Goal: Information Seeking & Learning: Learn about a topic

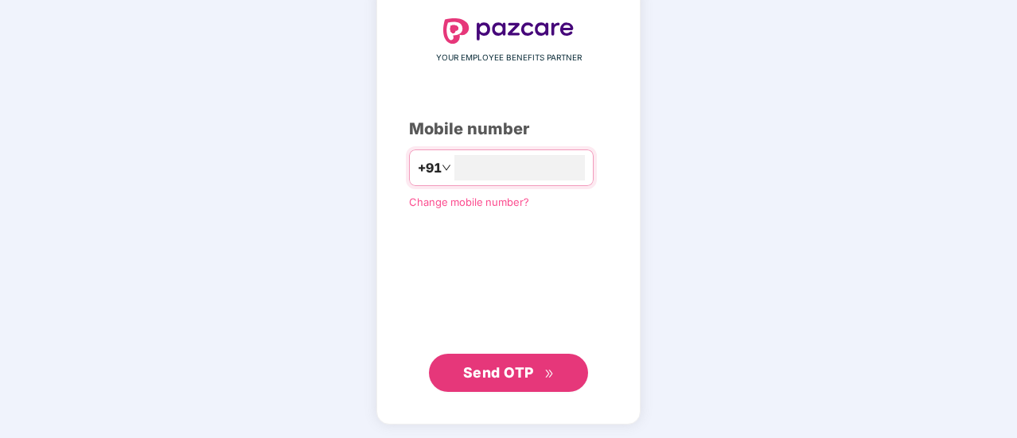
type input "**********"
click at [488, 371] on span "Send OTP" at bounding box center [498, 372] width 71 height 17
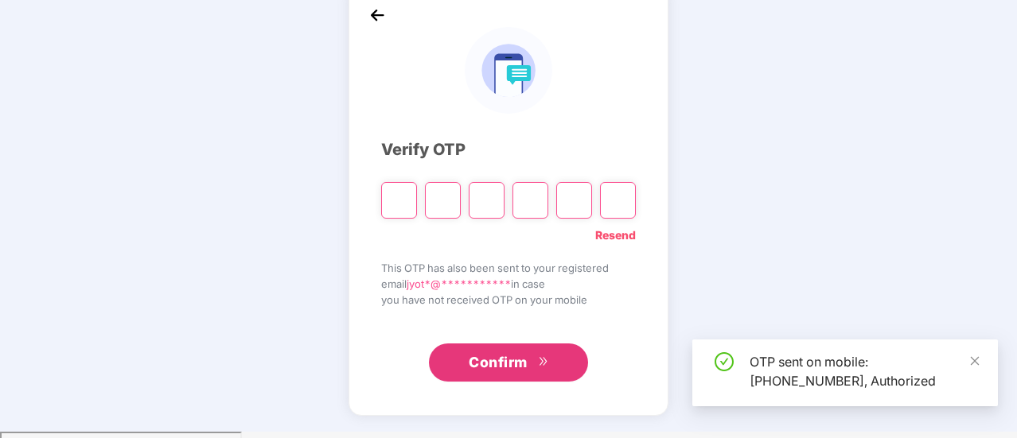
scroll to position [80, 0]
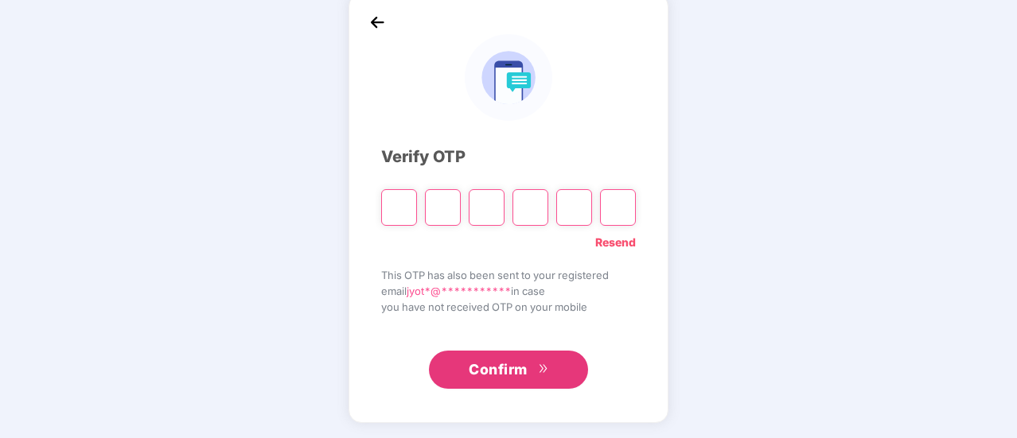
type input "*"
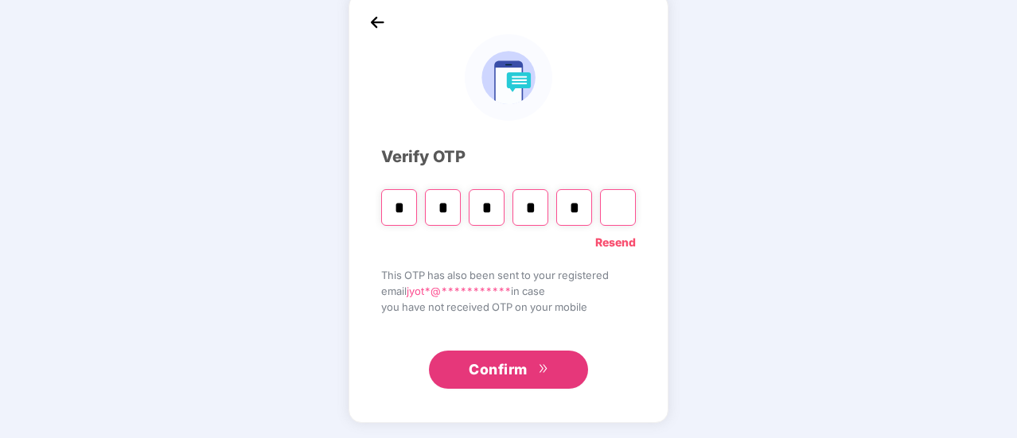
type input "*"
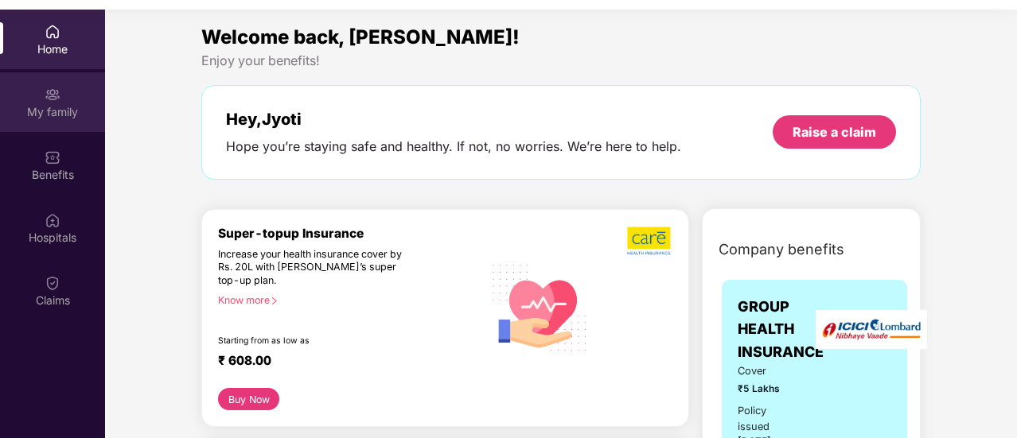
click at [49, 106] on div "My family" at bounding box center [52, 112] width 105 height 16
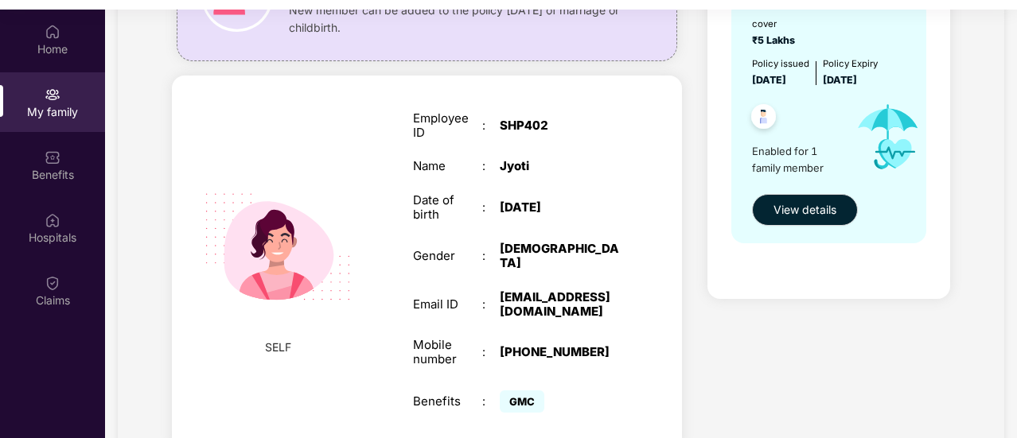
scroll to position [185, 0]
click at [805, 207] on span "View details" at bounding box center [804, 211] width 63 height 18
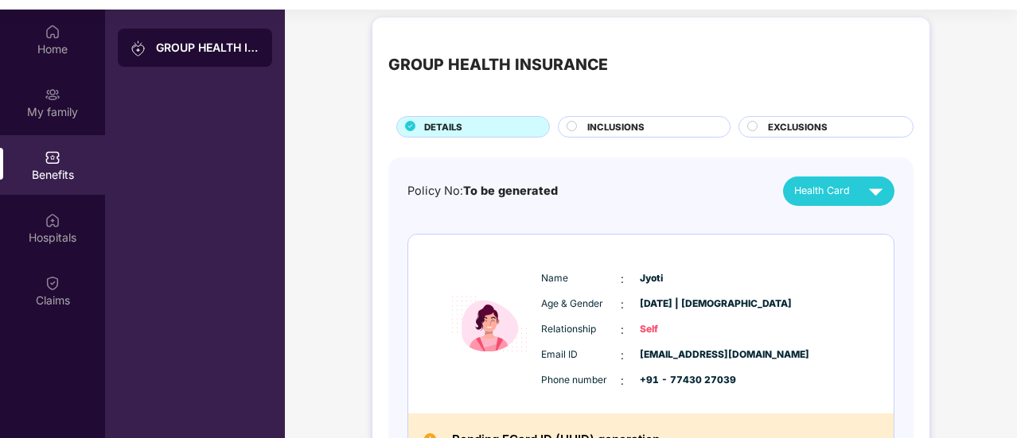
scroll to position [7, 0]
click at [638, 125] on span "INCLUSIONS" at bounding box center [615, 128] width 57 height 14
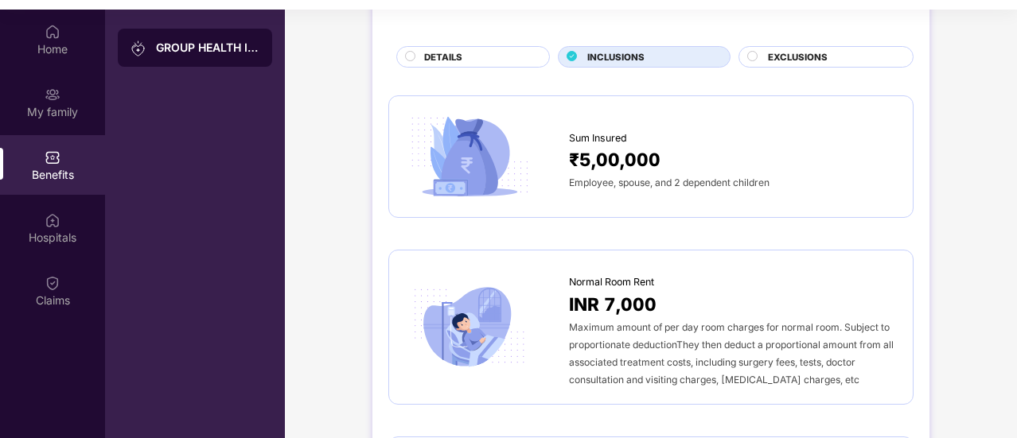
scroll to position [77, 0]
click at [793, 51] on span "EXCLUSIONS" at bounding box center [798, 58] width 60 height 14
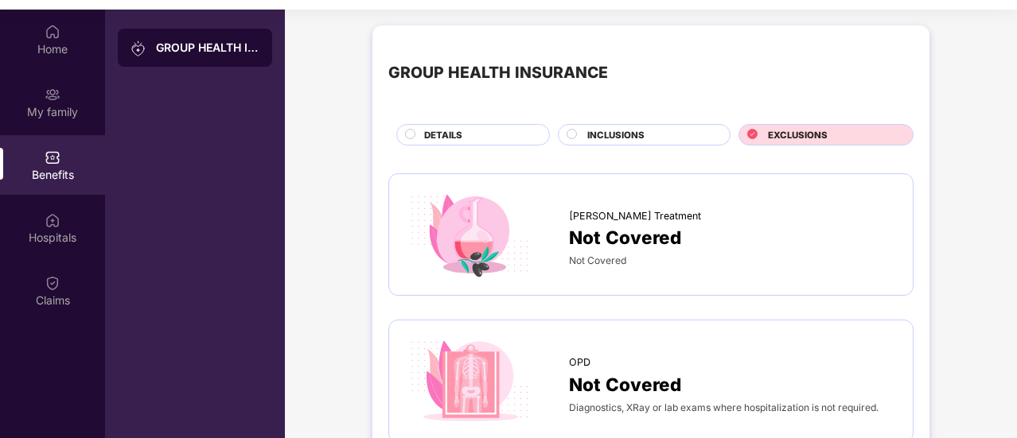
scroll to position [0, 0]
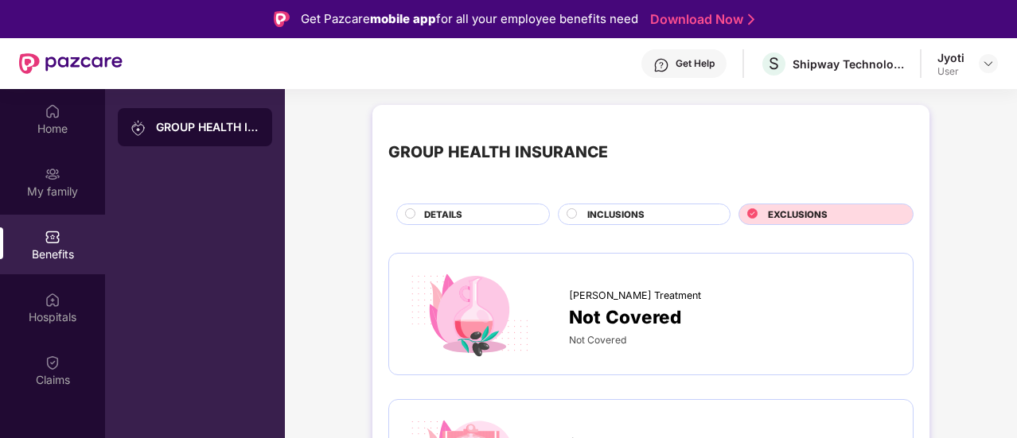
click at [614, 208] on span "INCLUSIONS" at bounding box center [615, 215] width 57 height 14
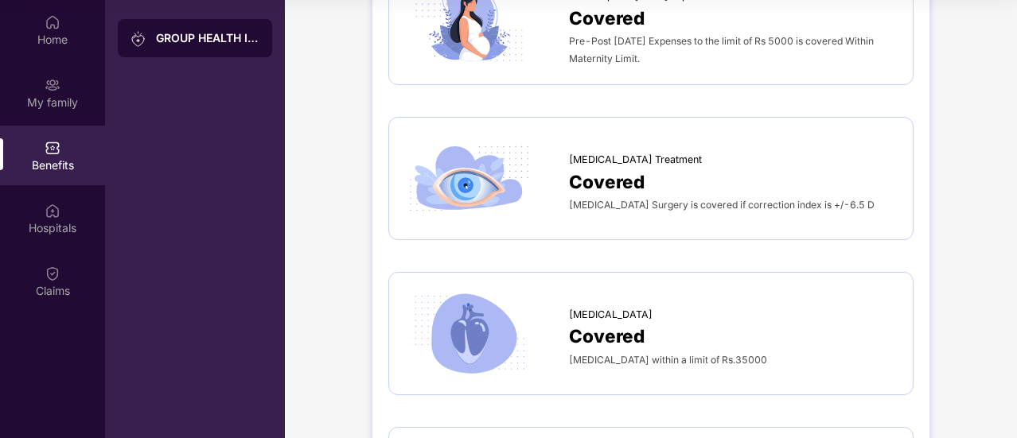
scroll to position [2180, 0]
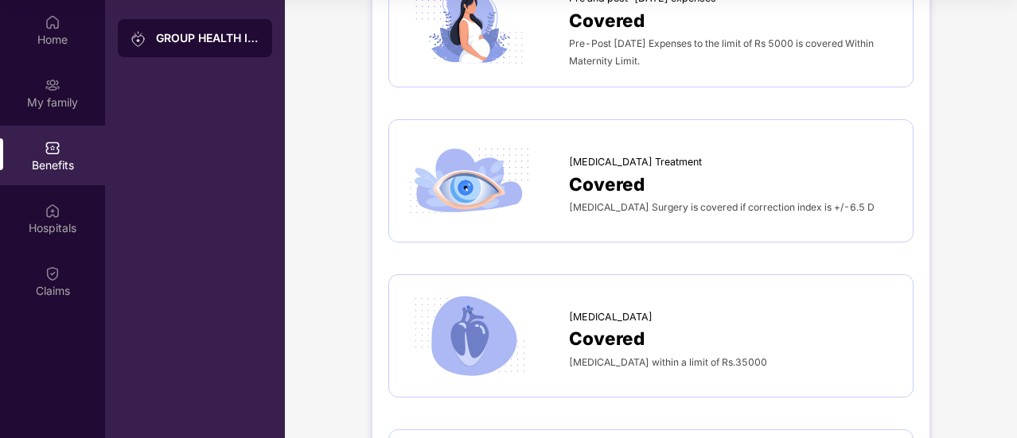
click at [638, 159] on span "[MEDICAL_DATA] Treatment" at bounding box center [635, 162] width 133 height 16
click at [488, 190] on img at bounding box center [469, 181] width 129 height 90
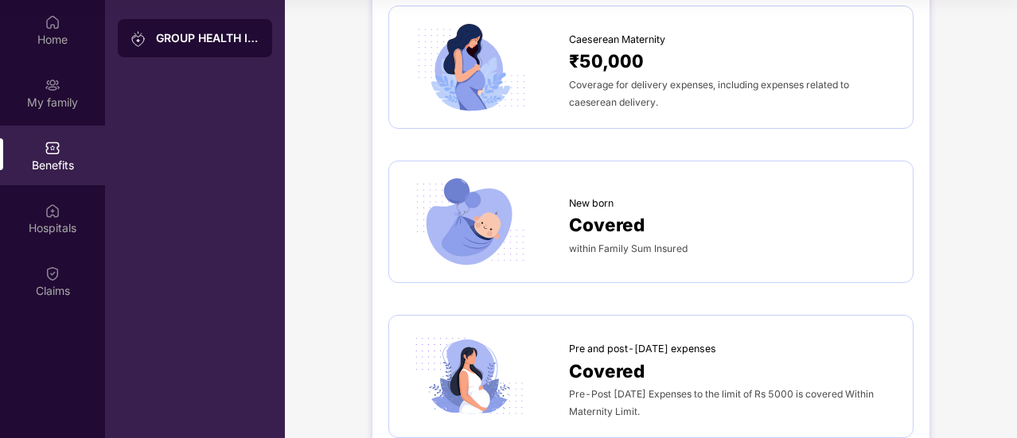
scroll to position [1774, 0]
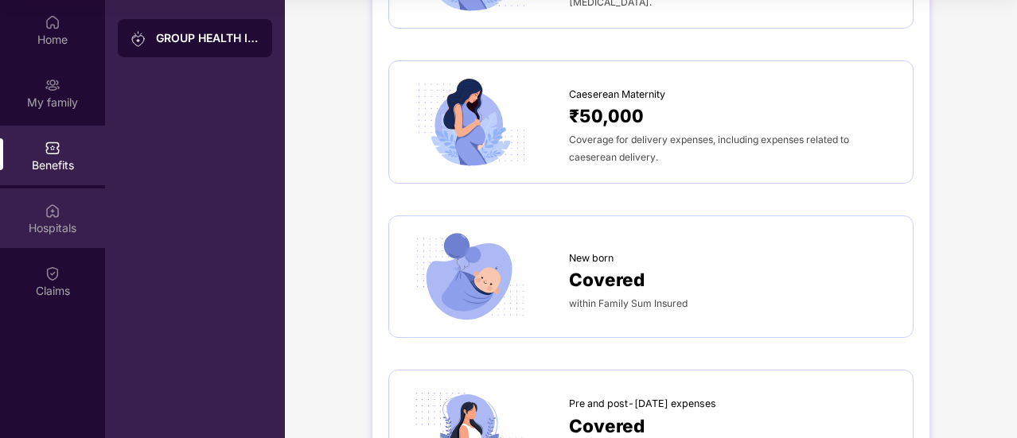
click at [43, 229] on div "Hospitals" at bounding box center [52, 228] width 105 height 16
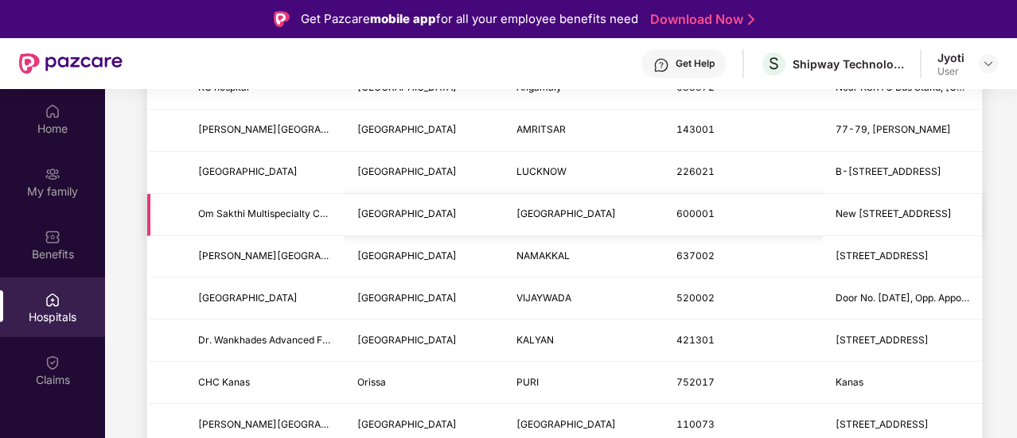
scroll to position [473, 0]
